Goal: Information Seeking & Learning: Learn about a topic

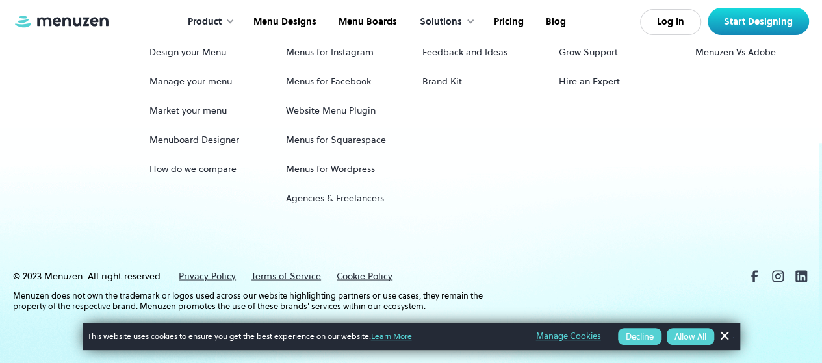
scroll to position [6214, 0]
drag, startPoint x: 831, startPoint y: 18, endPoint x: 831, endPoint y: 374, distance: 356.9
click at [497, 18] on link "Pricing" at bounding box center [508, 22] width 52 height 40
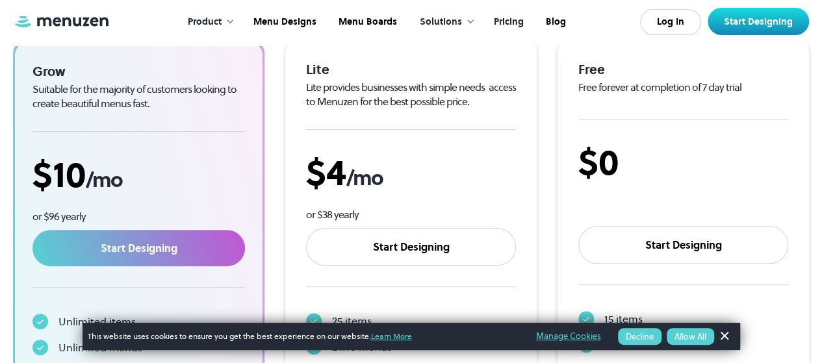
scroll to position [233, 0]
